Goal: Download file/media

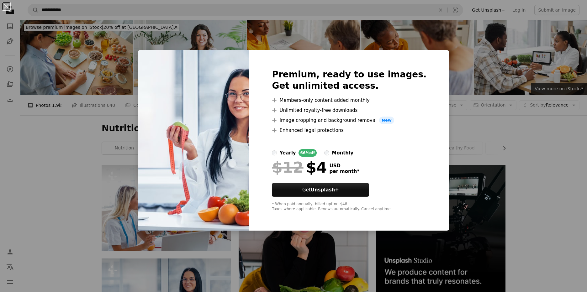
click at [569, 83] on div "An X shape Premium, ready to use images. Get unlimited access. A plus sign Memb…" at bounding box center [293, 146] width 587 height 292
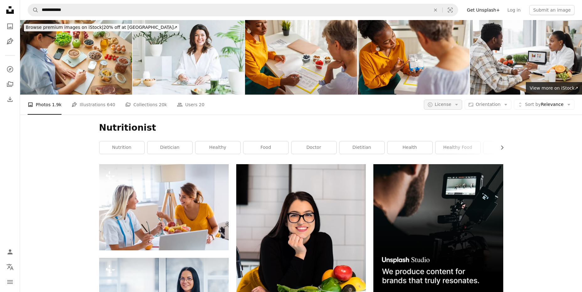
click at [442, 102] on span "License" at bounding box center [443, 104] width 17 height 5
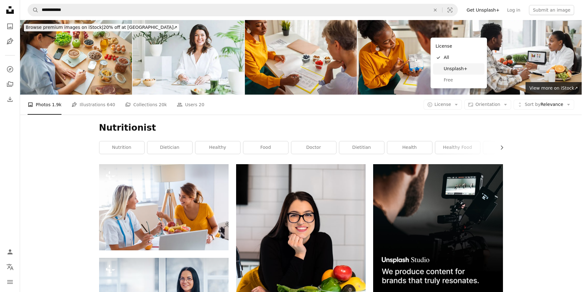
click at [442, 68] on link "Unsplash+" at bounding box center [458, 68] width 51 height 11
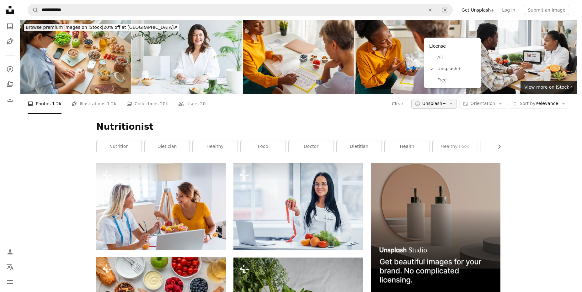
click at [446, 101] on span "Unsplash+" at bounding box center [434, 104] width 24 height 6
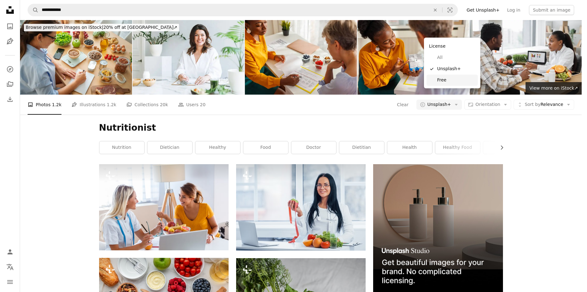
click at [447, 82] on span "Free" at bounding box center [456, 80] width 38 height 6
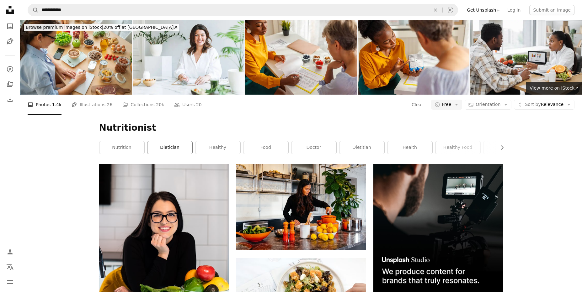
click at [175, 141] on link "dietician" at bounding box center [169, 147] width 45 height 13
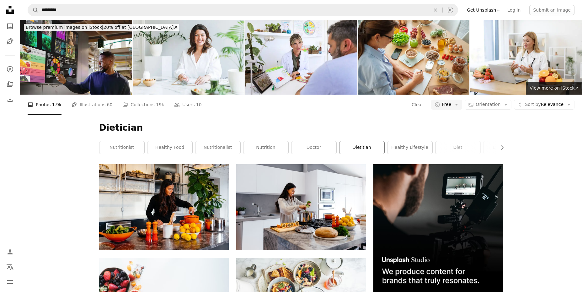
click at [346, 141] on link "dietitian" at bounding box center [361, 147] width 45 height 13
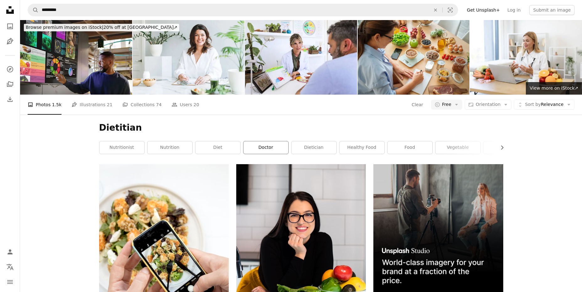
click at [267, 141] on link "doctor" at bounding box center [265, 147] width 45 height 13
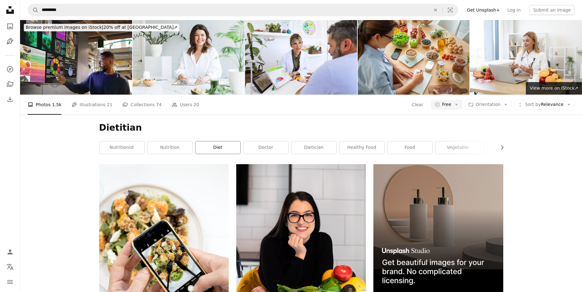
click at [202, 141] on link "diet" at bounding box center [217, 147] width 45 height 13
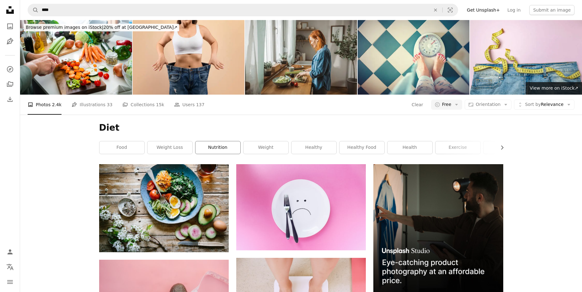
click at [218, 141] on link "nutrition" at bounding box center [217, 147] width 45 height 13
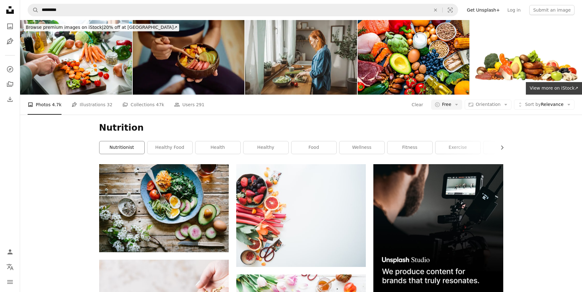
click at [131, 141] on link "nutritionist" at bounding box center [121, 147] width 45 height 13
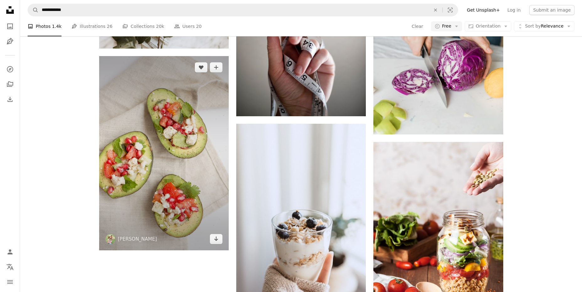
scroll to position [999, 0]
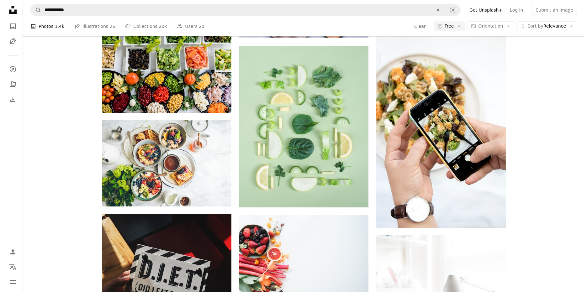
scroll to position [0, 0]
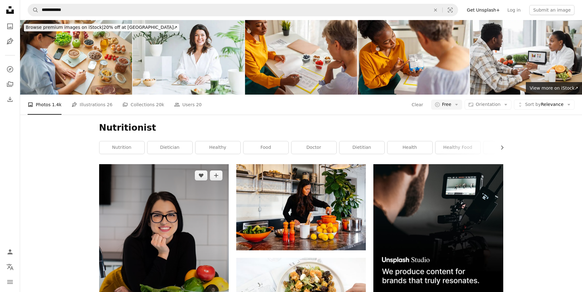
click at [176, 173] on img at bounding box center [163, 245] width 129 height 163
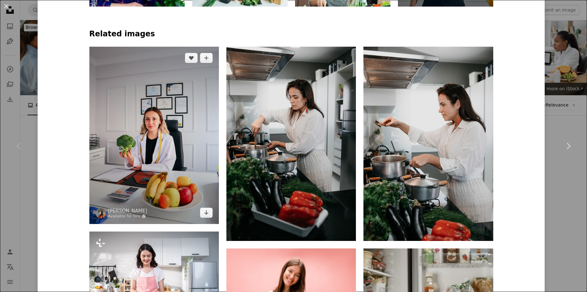
scroll to position [470, 0]
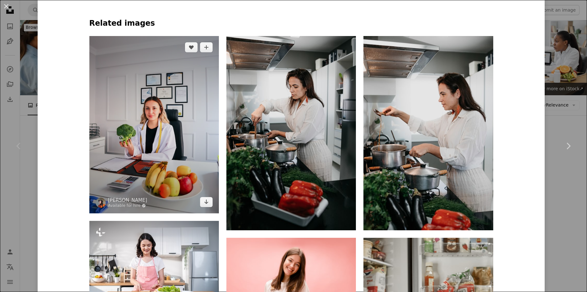
click at [187, 46] on img at bounding box center [153, 124] width 129 height 177
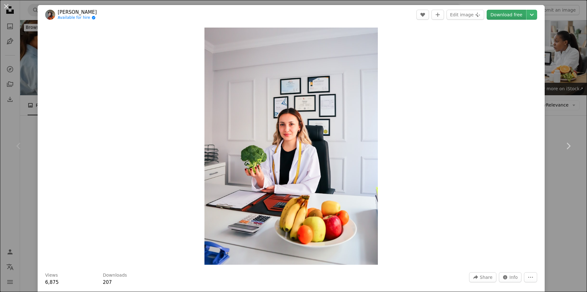
click at [512, 17] on link "Download free" at bounding box center [507, 15] width 40 height 10
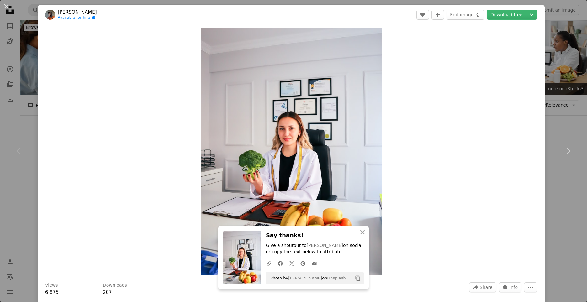
click at [567, 70] on div "An X shape Chevron left Chevron right An X shape Close Say thanks! Give a shout…" at bounding box center [293, 151] width 587 height 302
